Goal: Navigation & Orientation: Find specific page/section

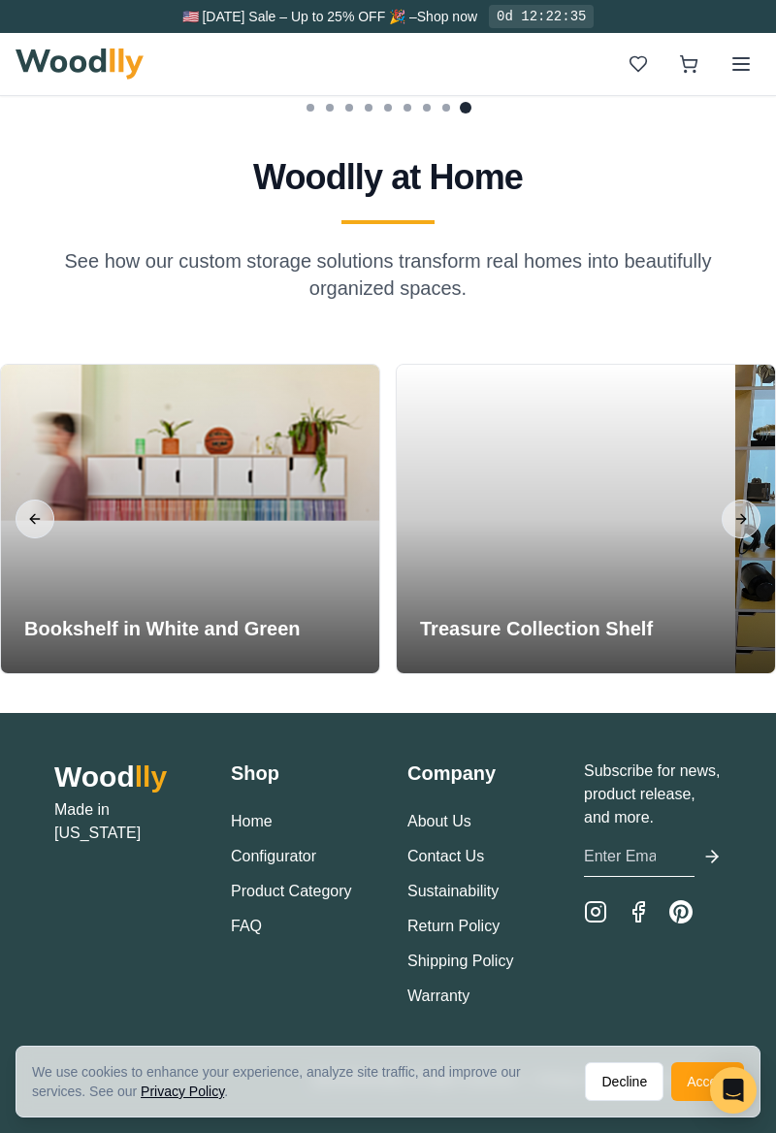
scroll to position [5663, 0]
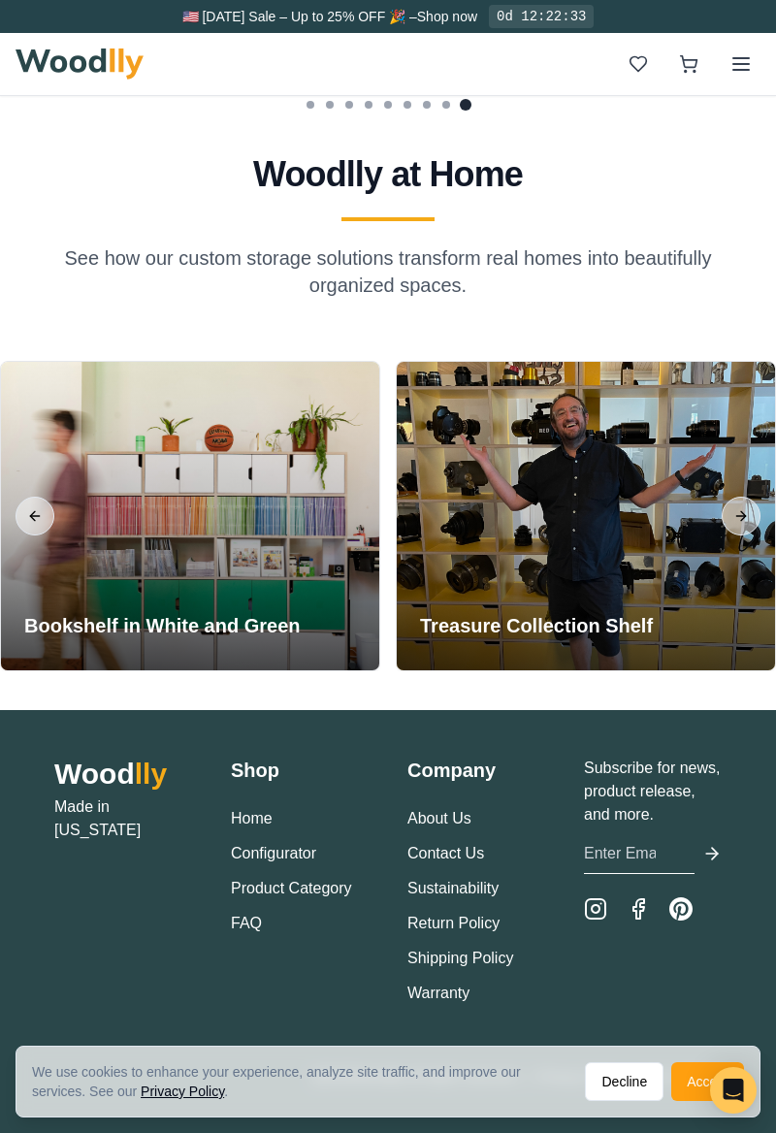
click at [677, 595] on div at bounding box center [586, 516] width 378 height 308
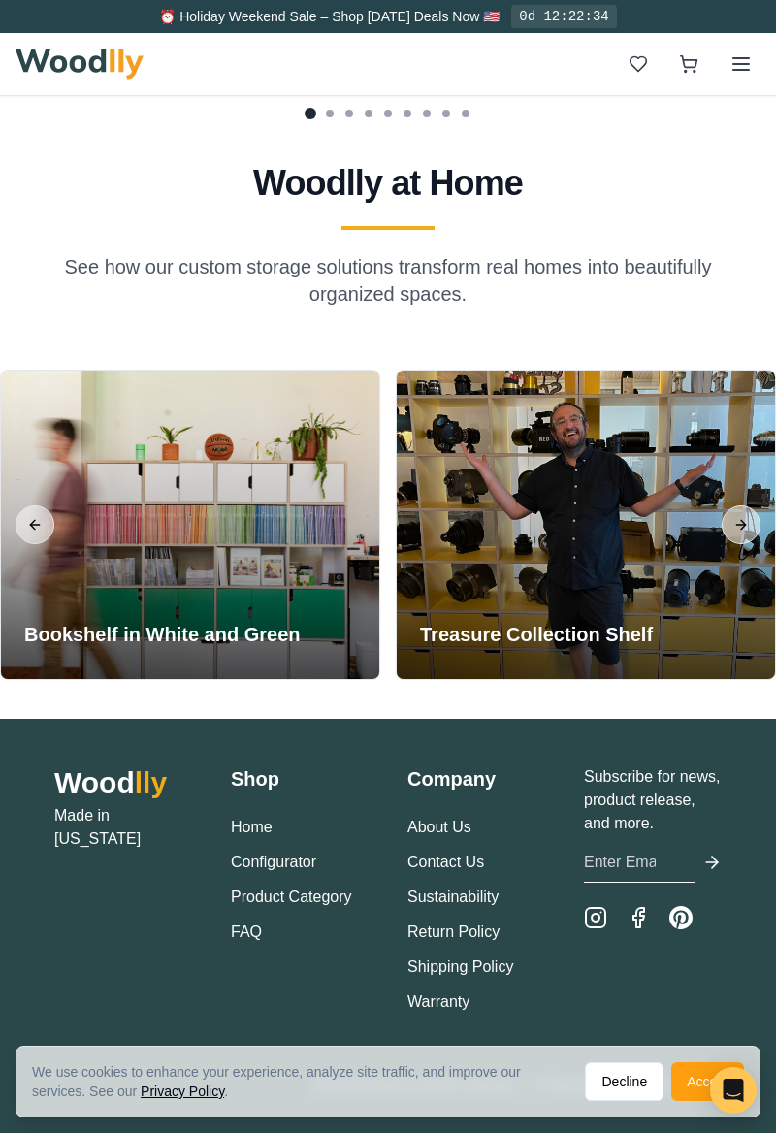
click at [655, 598] on div at bounding box center [586, 524] width 378 height 308
click at [648, 605] on div at bounding box center [586, 524] width 378 height 308
click at [642, 607] on div at bounding box center [586, 524] width 378 height 308
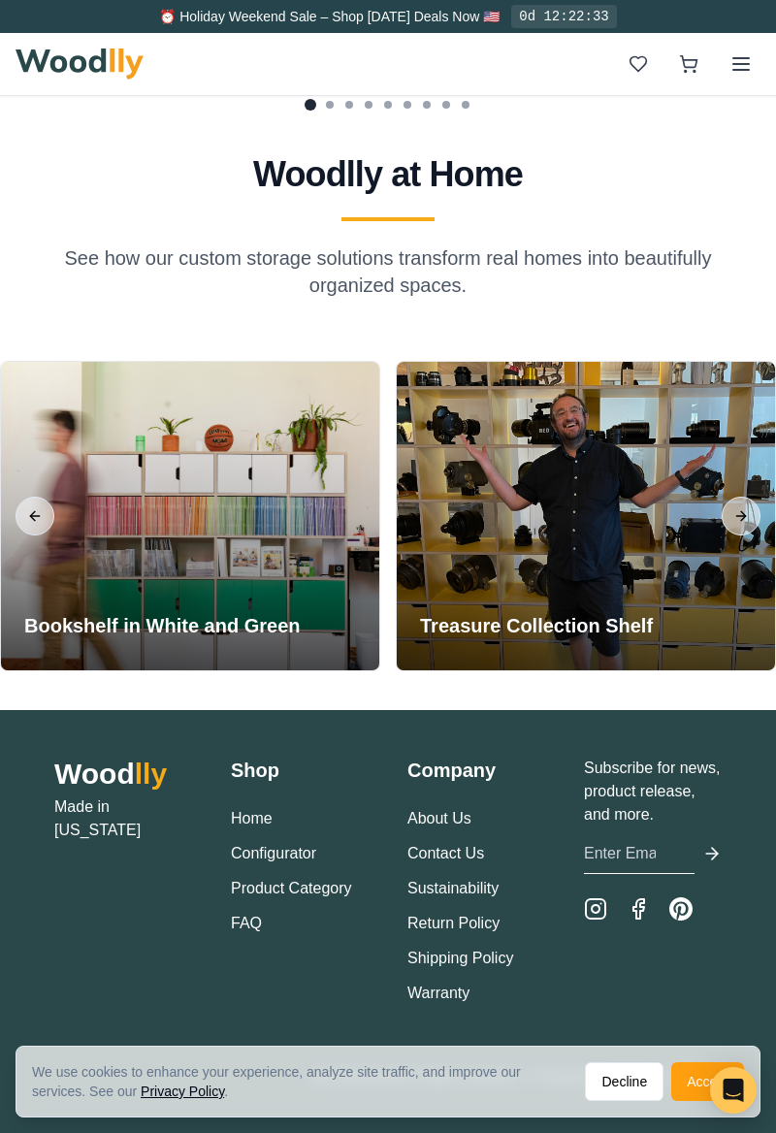
scroll to position [5663, 0]
click at [683, 826] on p "Subscribe for news, product release, and more." at bounding box center [653, 791] width 138 height 70
click at [646, 826] on p "Subscribe for news, product release, and more." at bounding box center [653, 791] width 138 height 70
click at [739, 1133] on div "We use cookies to enhance your experience, analyze site traffic, and improve ou…" at bounding box center [388, 1088] width 776 height 87
click at [652, 1101] on button "Decline" at bounding box center [624, 1081] width 79 height 39
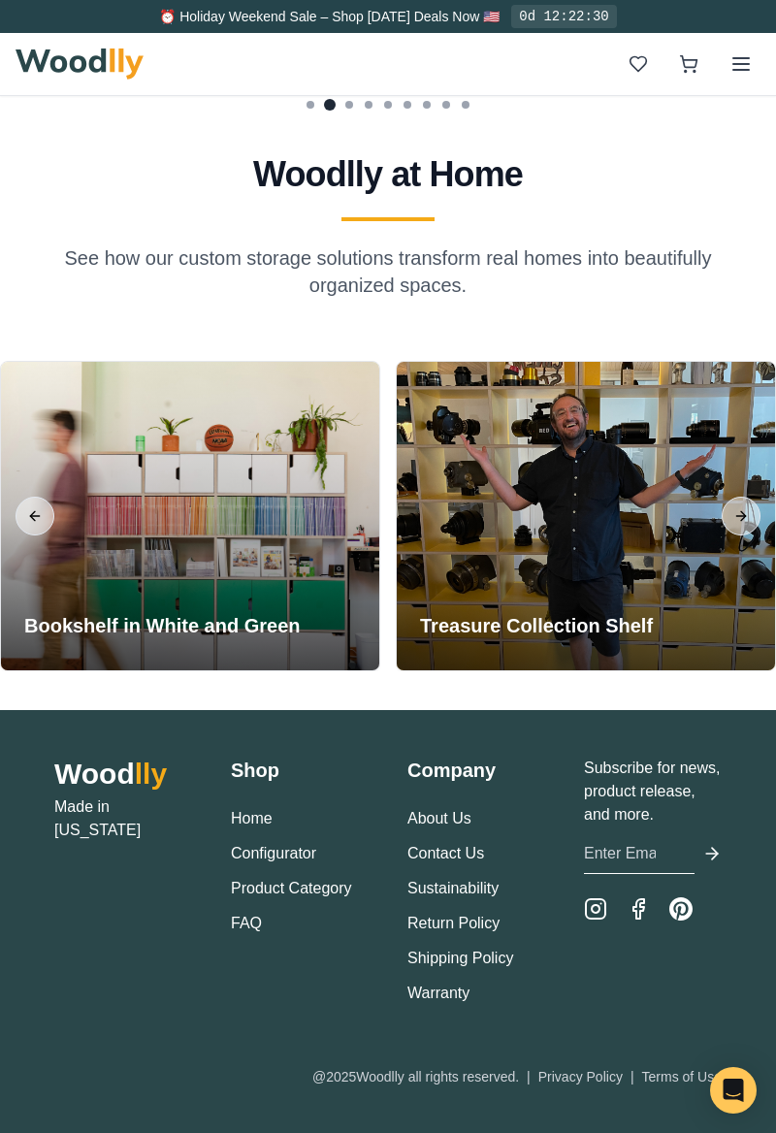
click at [647, 1084] on link "Terms of Use" at bounding box center [682, 1077] width 80 height 16
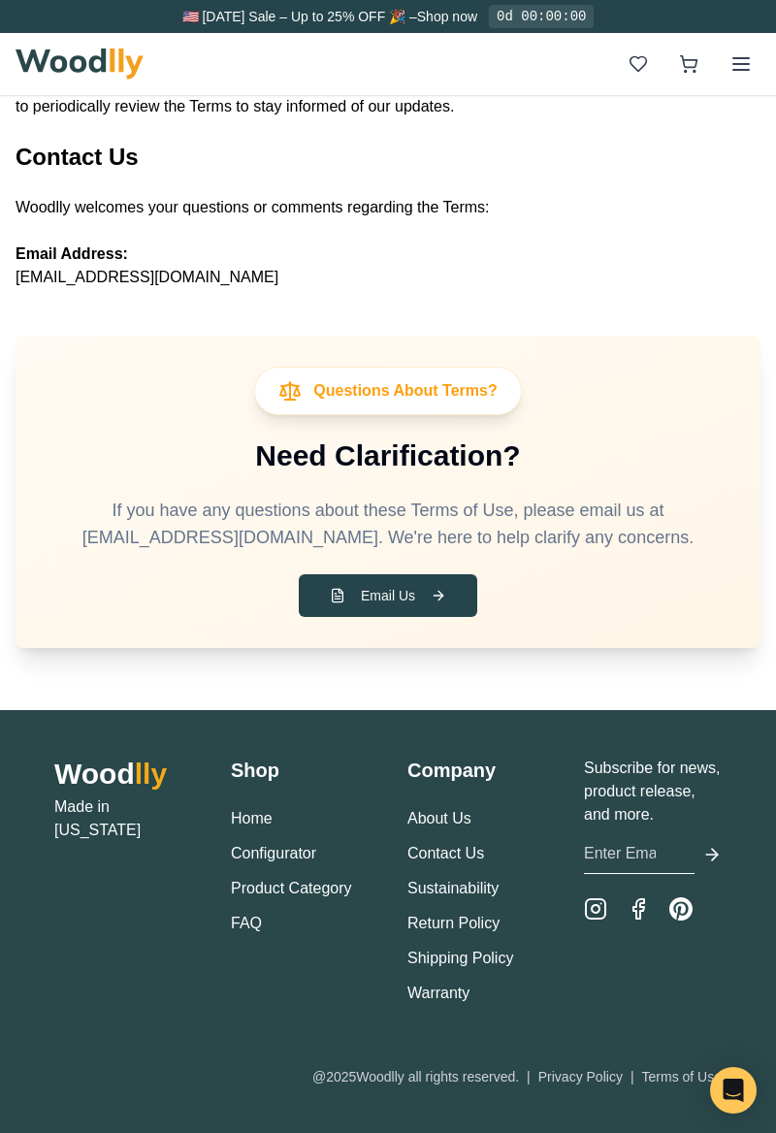
click at [52, 27] on div "🇺🇸 [DATE] Sale – Up to 25% OFF 🎉 – Shop now 0d 12:22:24" at bounding box center [388, 16] width 776 height 33
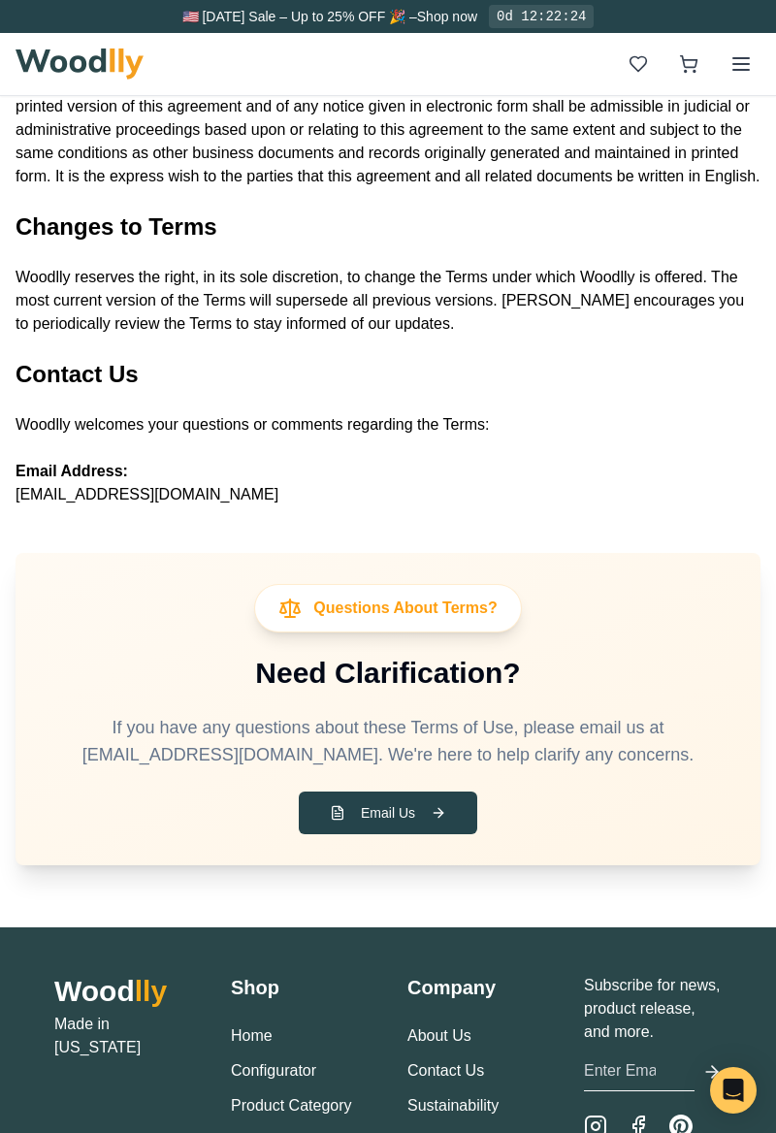
scroll to position [4598, 0]
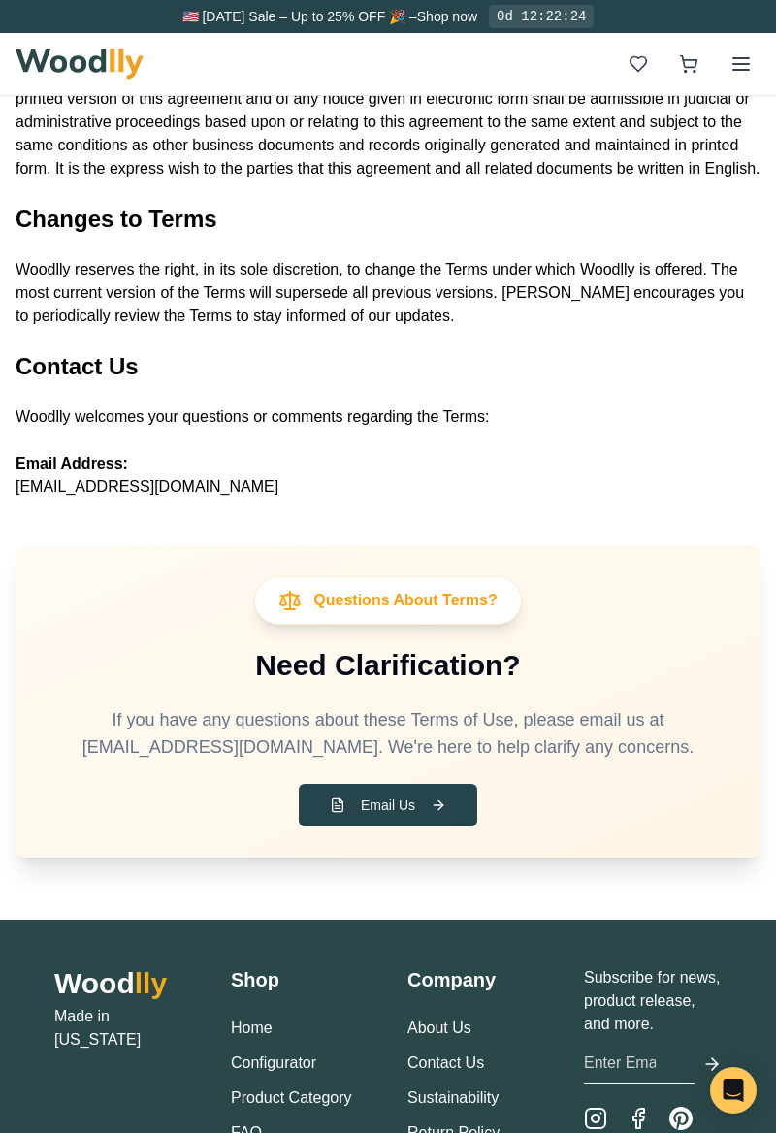
click at [400, 1218] on div "Wood lly Made in [US_STATE] Shop Home Configurator Product Category FAQ Company…" at bounding box center [388, 1130] width 776 height 423
click at [739, 1113] on div "Open Intercom Messenger" at bounding box center [733, 1090] width 47 height 47
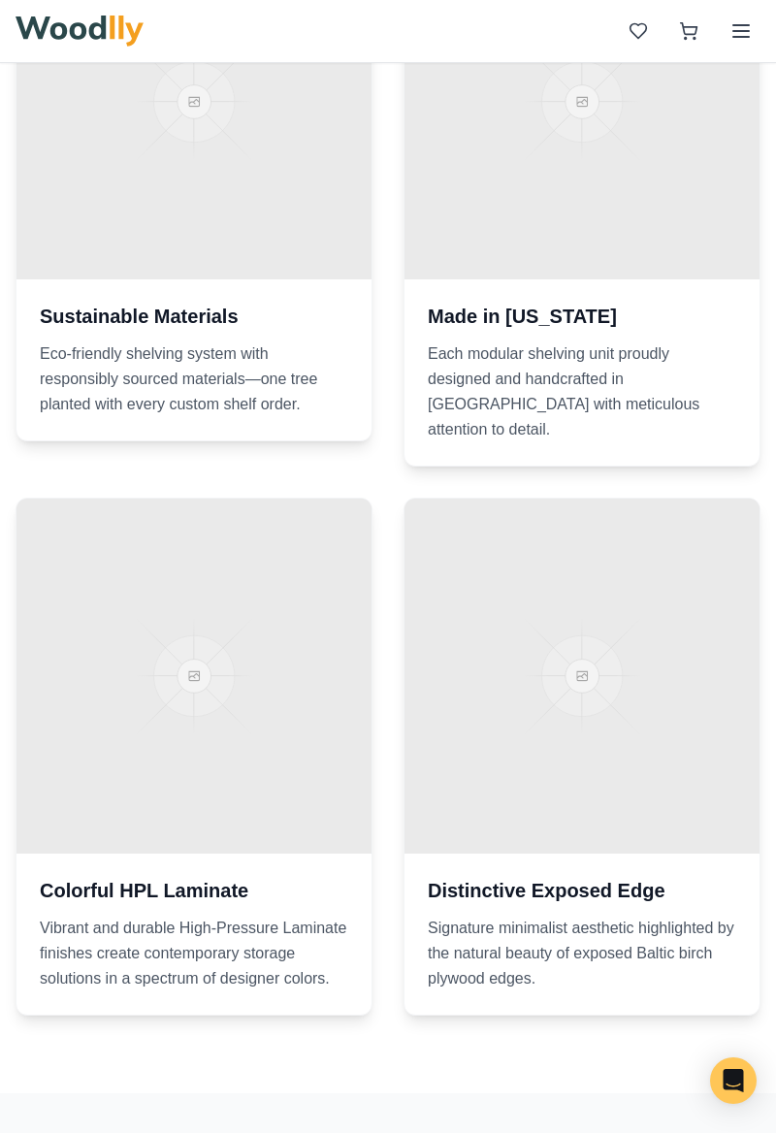
scroll to position [5345, 0]
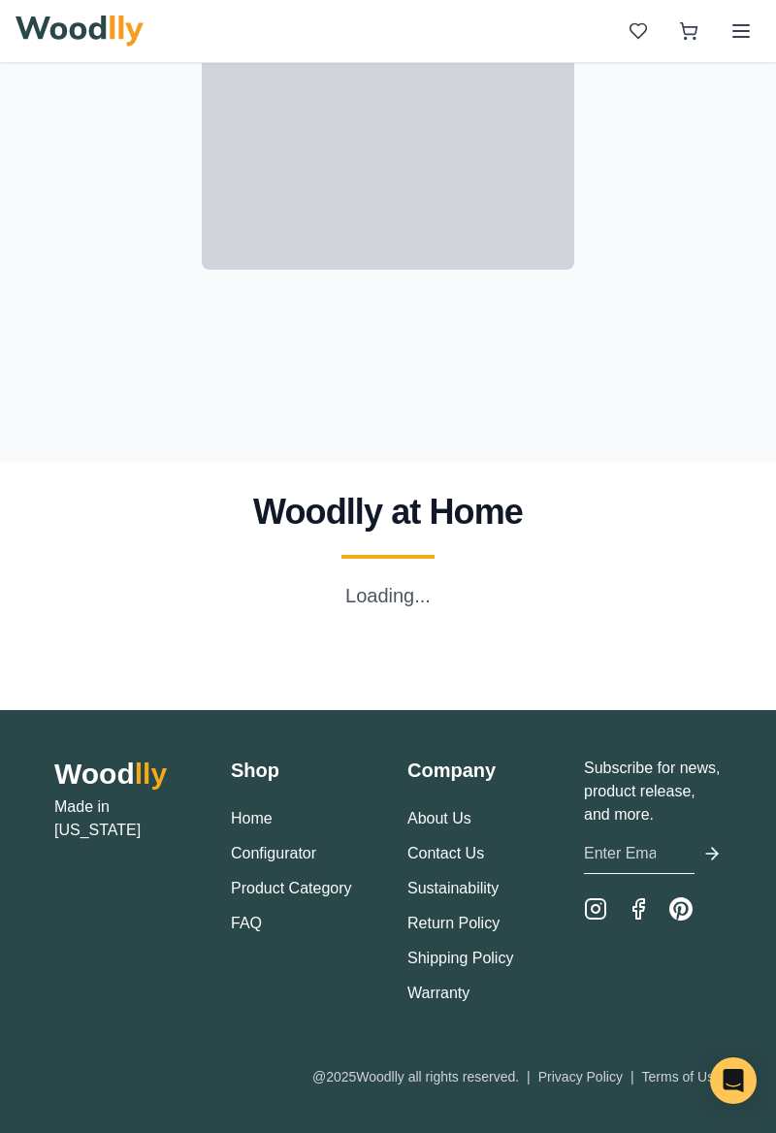
click at [734, 1086] on icon "Open Intercom Messenger" at bounding box center [732, 1080] width 23 height 23
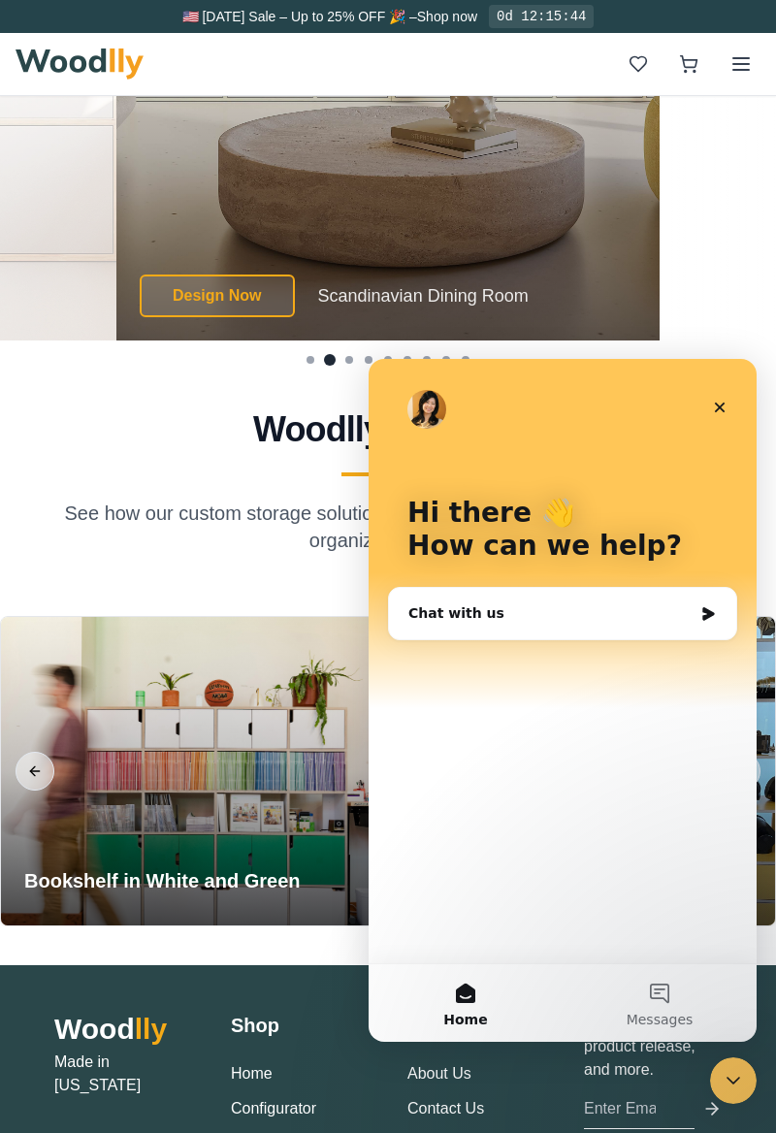
scroll to position [0, 0]
